Goal: Task Accomplishment & Management: Manage account settings

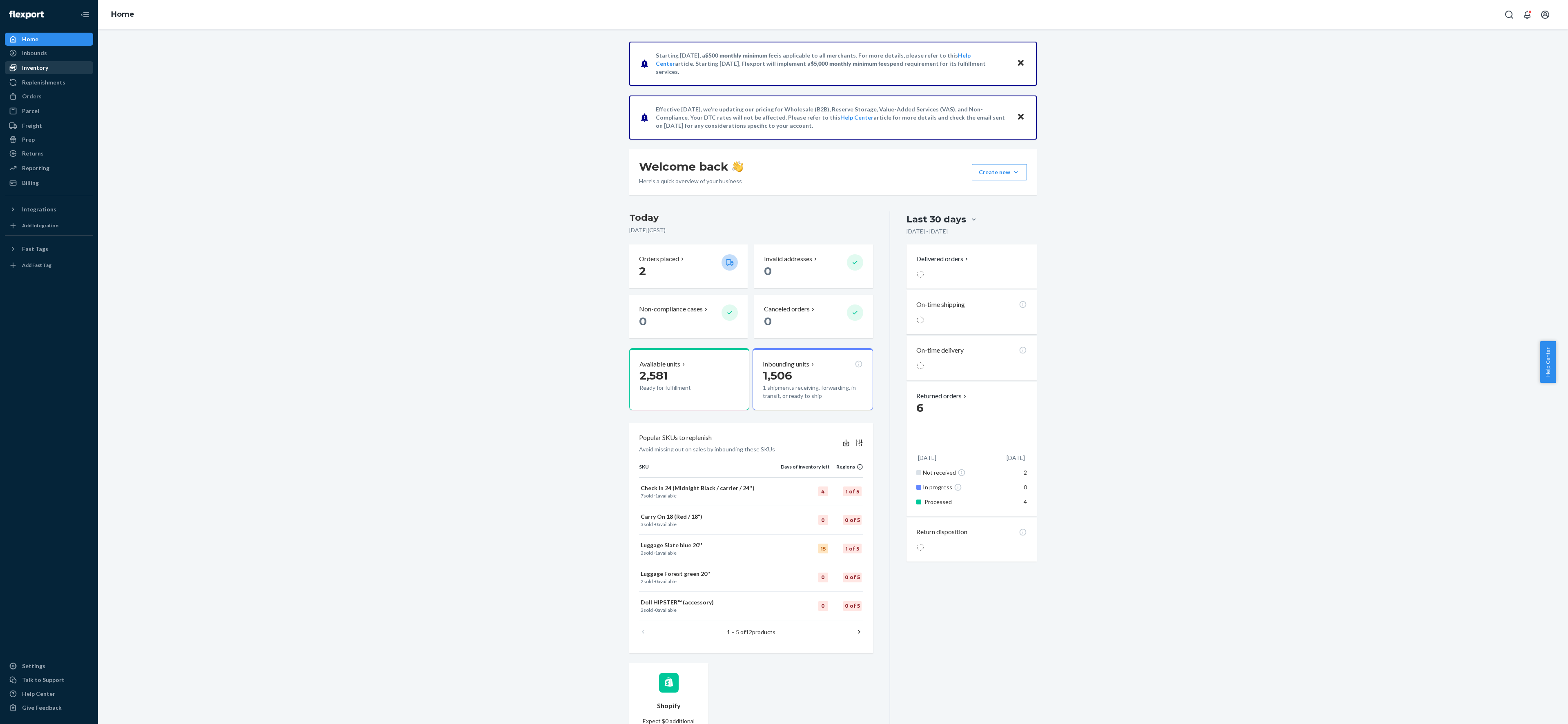
click at [39, 71] on div "Inventory" at bounding box center [35, 68] width 26 height 8
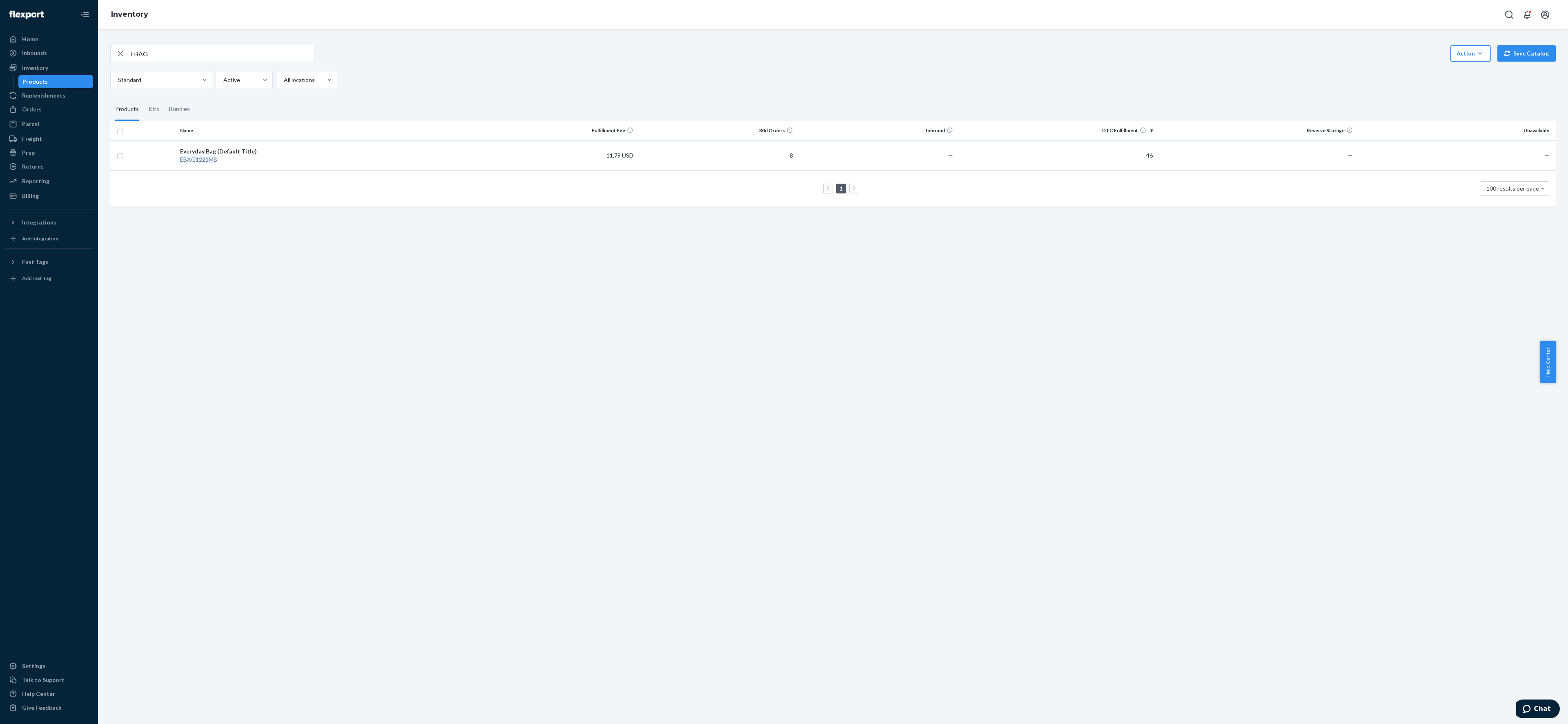
click at [134, 50] on input "EBAG" at bounding box center [222, 53] width 184 height 16
type input "TBAG"
